Goal: Task Accomplishment & Management: Manage account settings

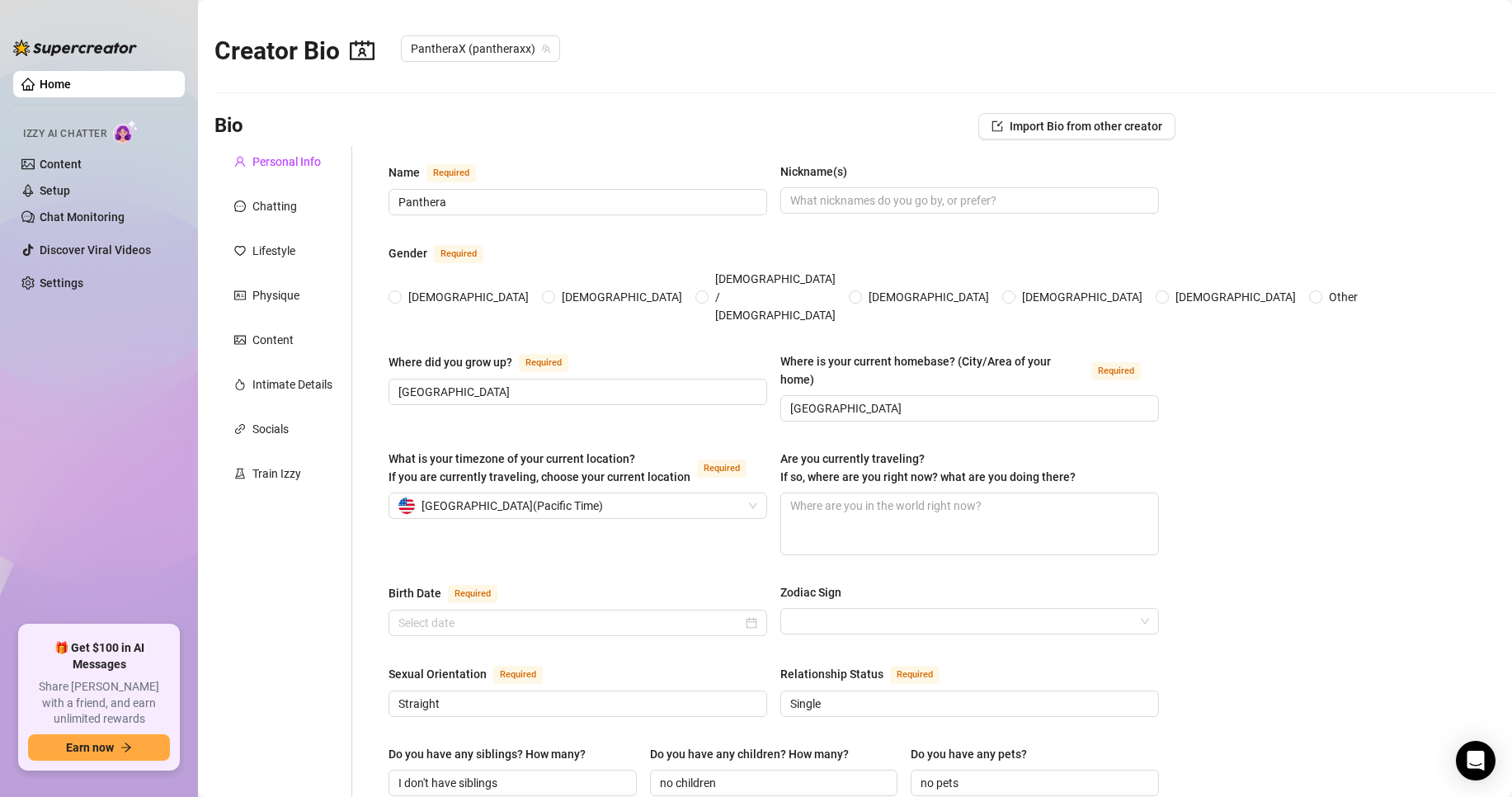
click at [79, 131] on span "Izzy AI Chatter" at bounding box center [64, 134] width 83 height 16
radio input "true"
click at [79, 131] on span "Izzy AI Chatter" at bounding box center [64, 134] width 83 height 16
type input "[DATE]"
click at [61, 164] on link "Content" at bounding box center [61, 164] width 42 height 13
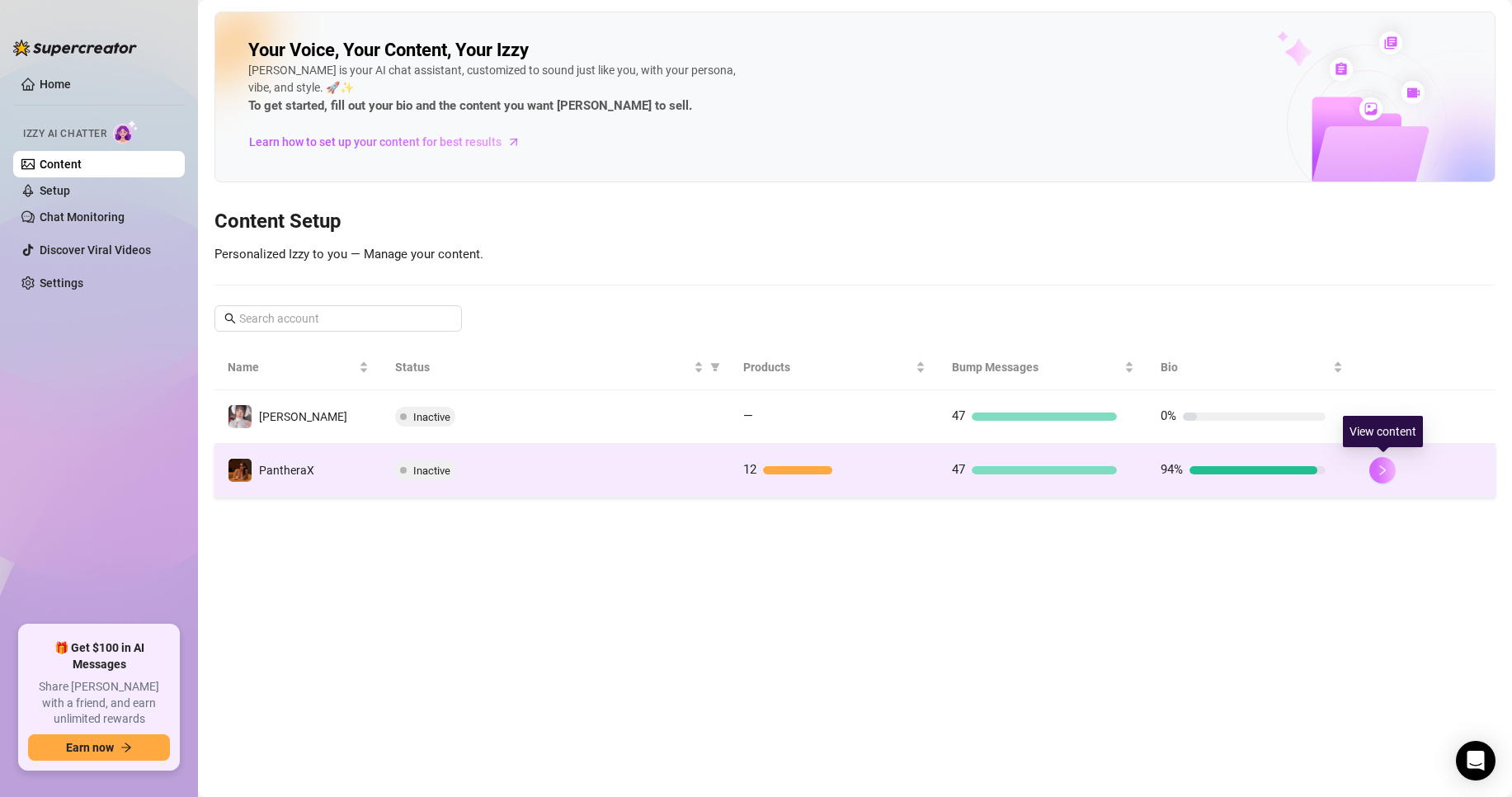
click at [1390, 471] on button "button" at bounding box center [1382, 470] width 27 height 27
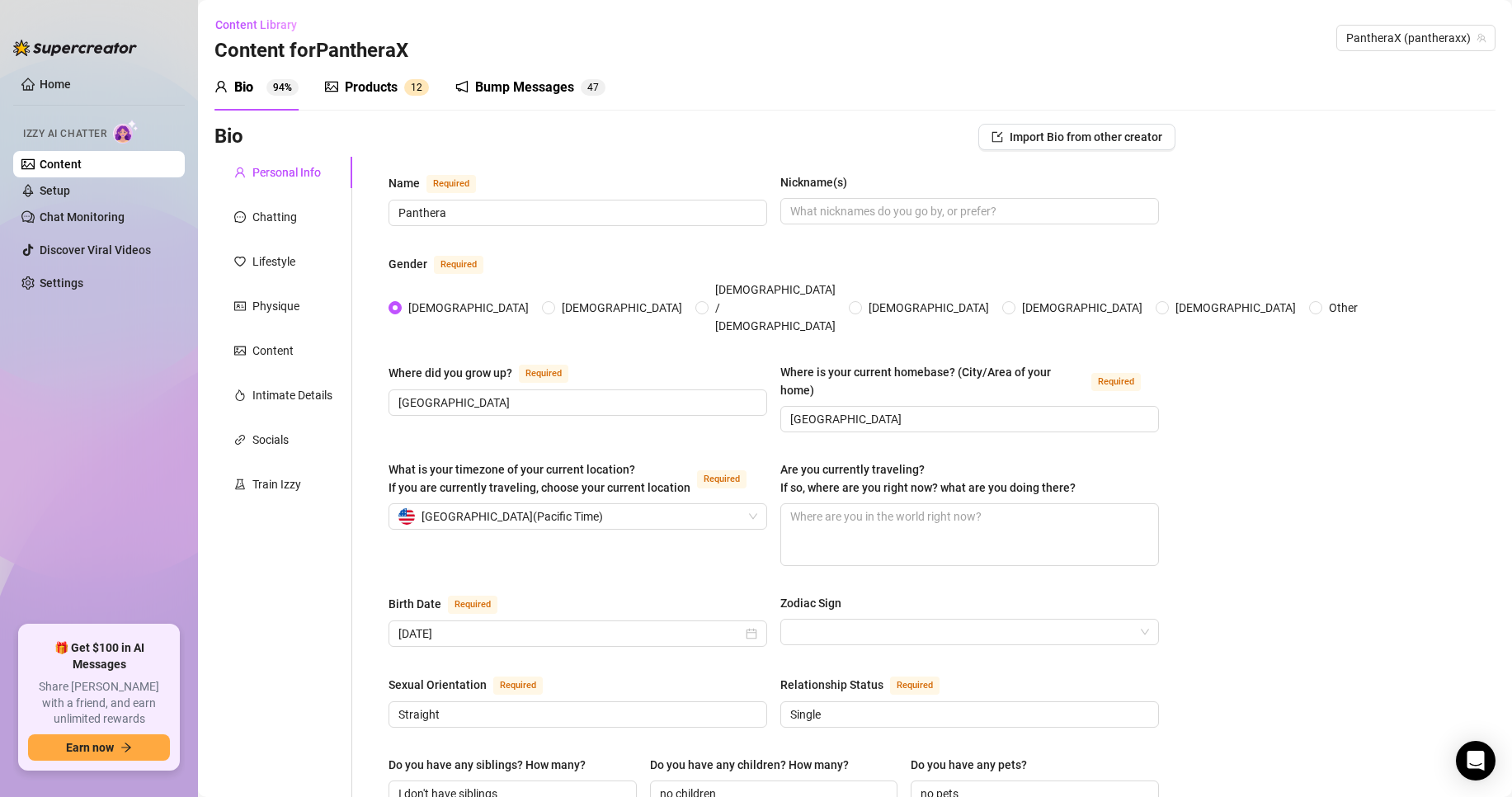
click at [523, 83] on div "Bump Messages" at bounding box center [524, 87] width 99 height 19
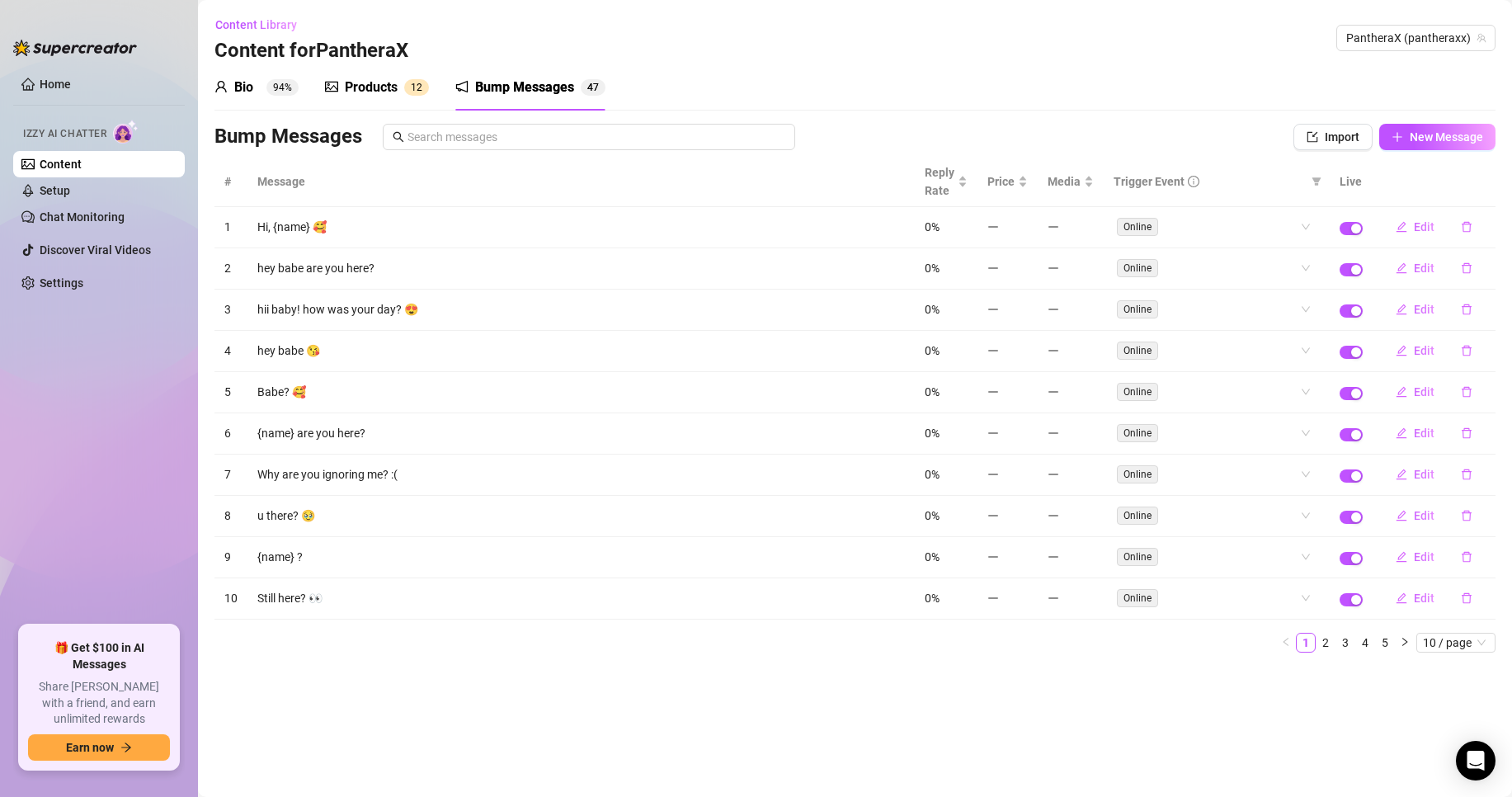
click at [366, 85] on div "Products" at bounding box center [370, 87] width 53 height 19
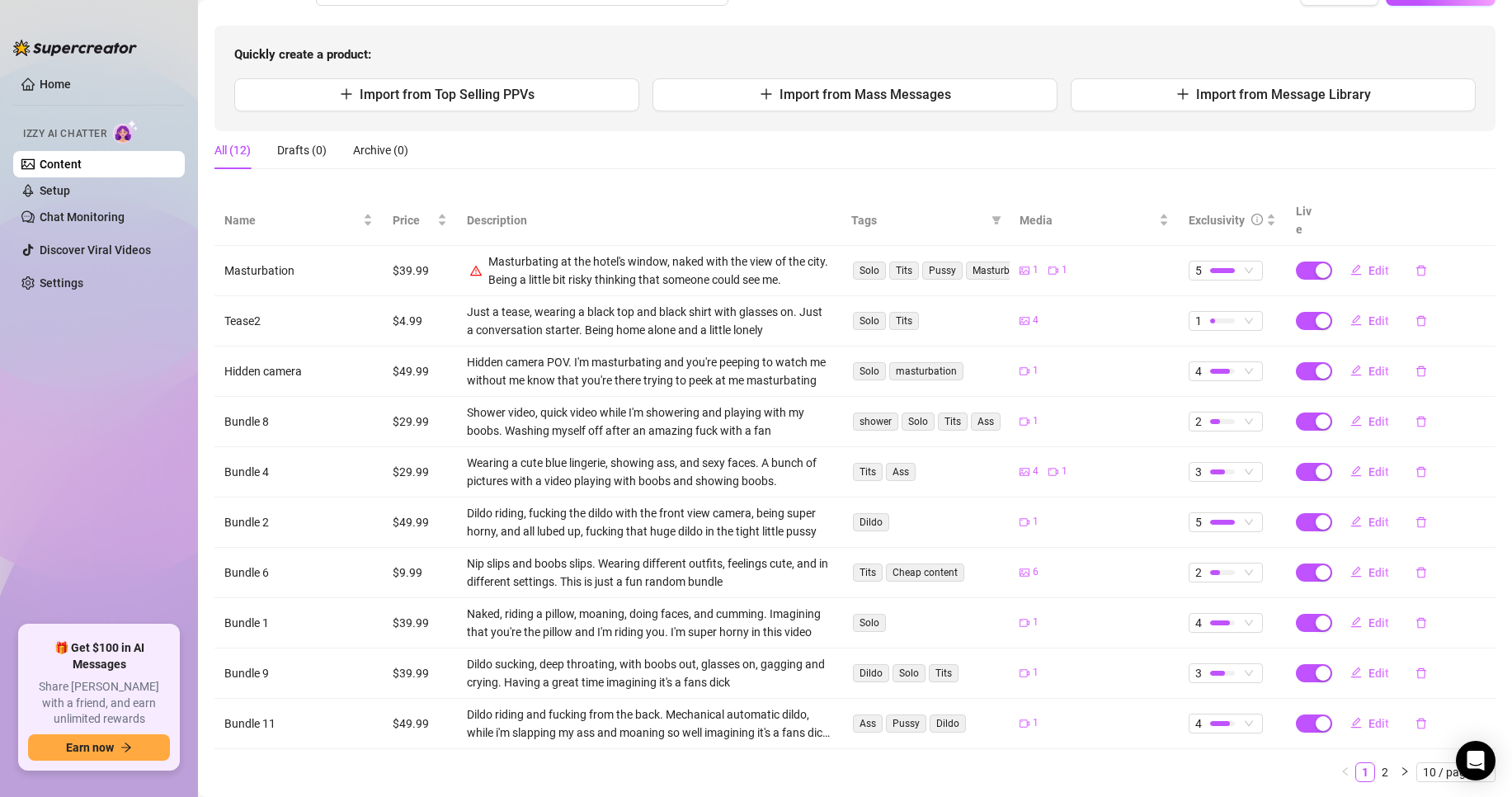
scroll to position [174, 0]
